Goal: Navigation & Orientation: Go to known website

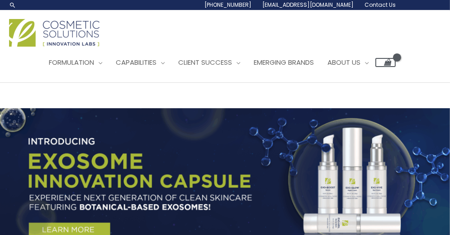
click at [25, 40] on img at bounding box center [54, 33] width 90 height 28
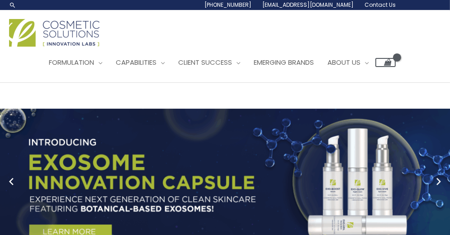
click at [70, 44] on img at bounding box center [54, 33] width 90 height 28
click at [77, 34] on img at bounding box center [54, 33] width 90 height 28
drag, startPoint x: 0, startPoint y: 0, endPoint x: 77, endPoint y: 35, distance: 84.4
